Goal: Leave review/rating

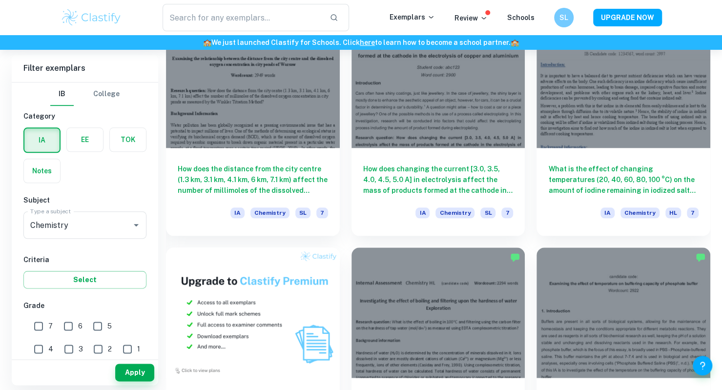
scroll to position [543, 0]
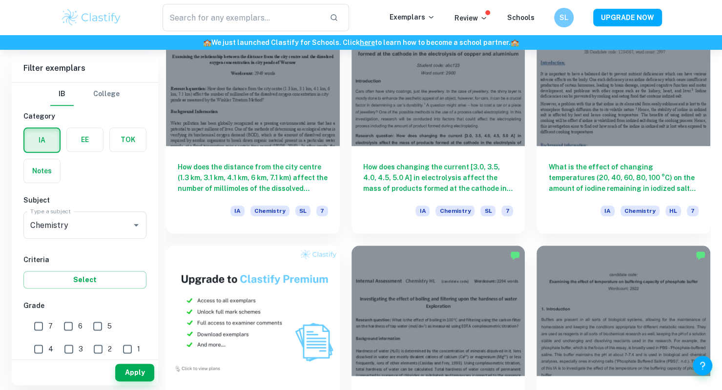
click at [599, 95] on div at bounding box center [624, 81] width 174 height 130
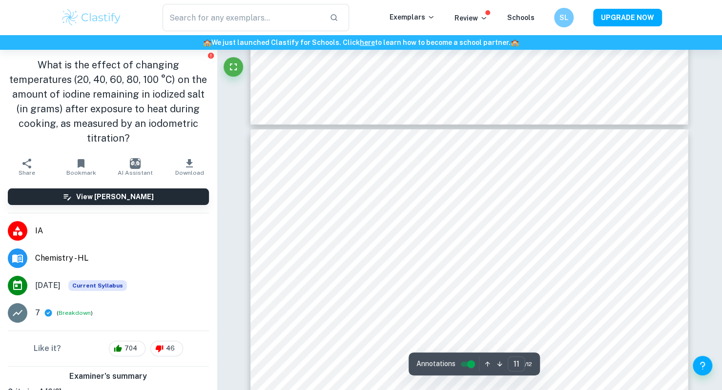
type input "12"
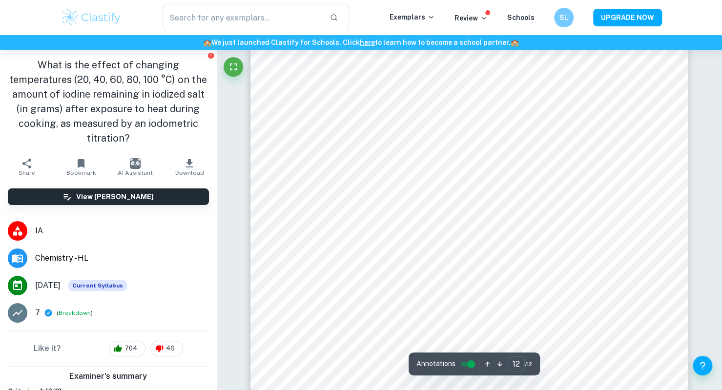
scroll to position [6742, 0]
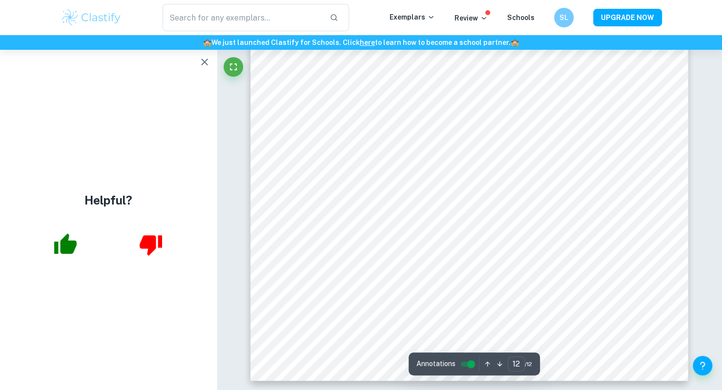
scroll to position [6530, 0]
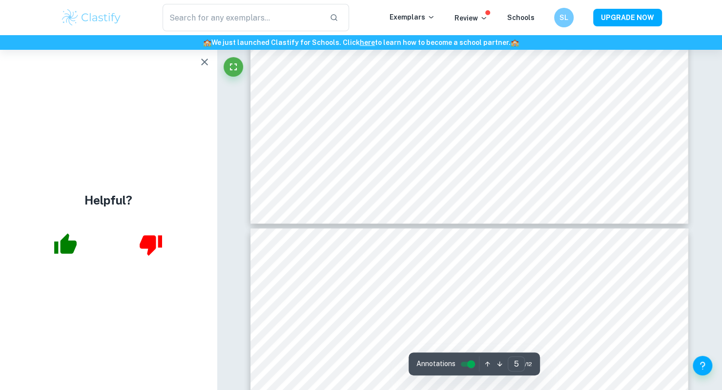
type input "4"
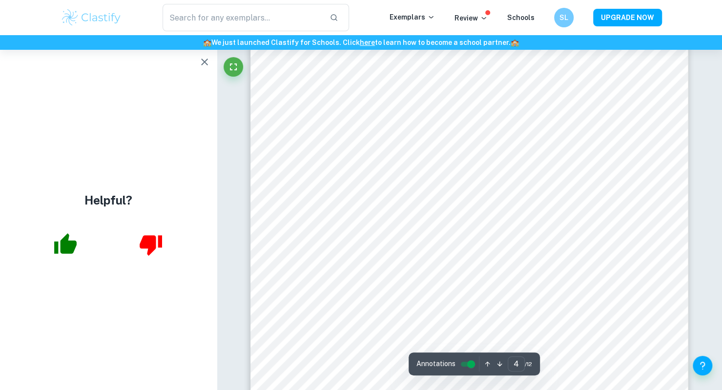
scroll to position [1730, 0]
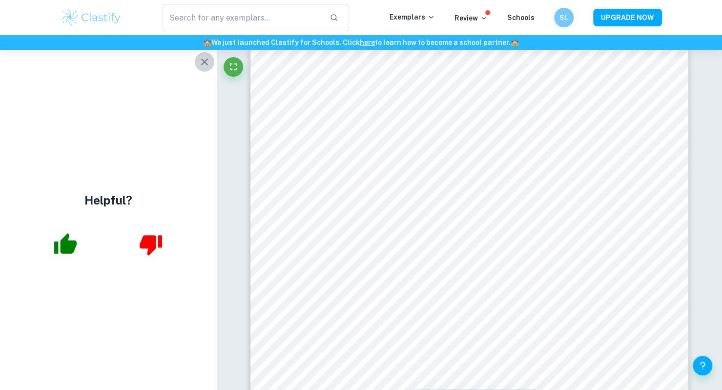
click at [210, 67] on icon "button" at bounding box center [205, 62] width 12 height 12
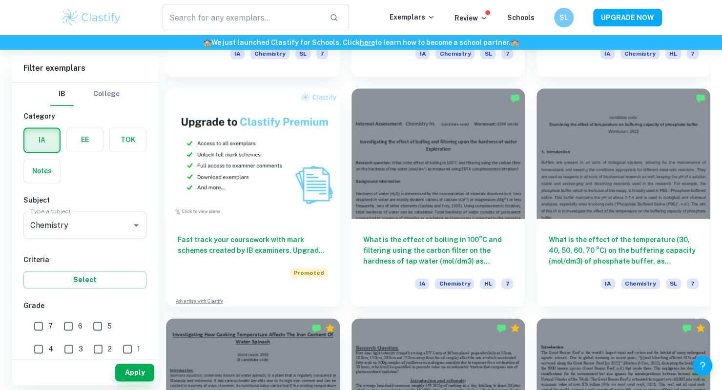
scroll to position [701, 0]
